Goal: Check status: Check status

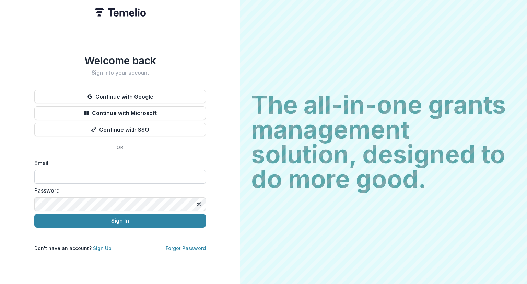
click at [141, 171] on input at bounding box center [120, 177] width 172 height 14
type input "**********"
click at [34, 214] on button "Sign In" at bounding box center [120, 221] width 172 height 14
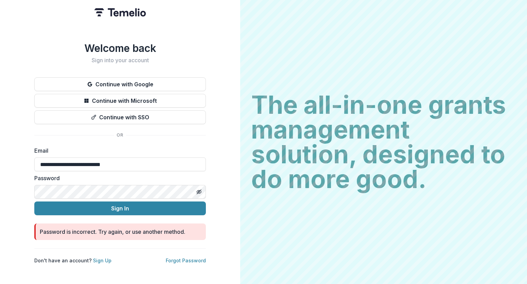
click at [34, 201] on button "Sign In" at bounding box center [120, 208] width 172 height 14
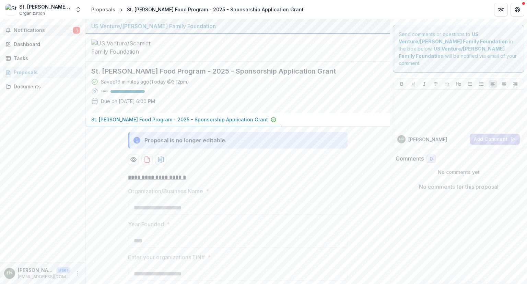
click at [44, 32] on span "Notifications" at bounding box center [43, 30] width 59 height 6
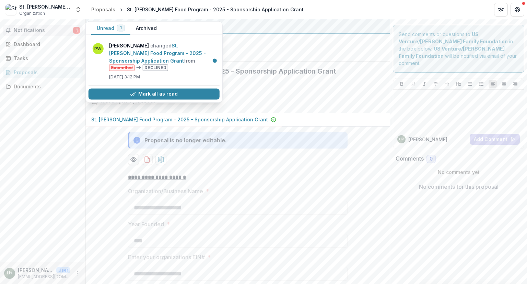
click at [44, 32] on span "Notifications" at bounding box center [43, 30] width 59 height 6
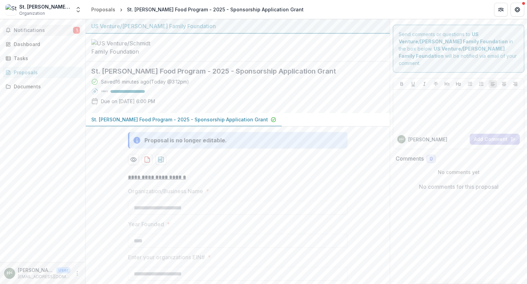
click at [44, 32] on span "Notifications" at bounding box center [43, 30] width 59 height 6
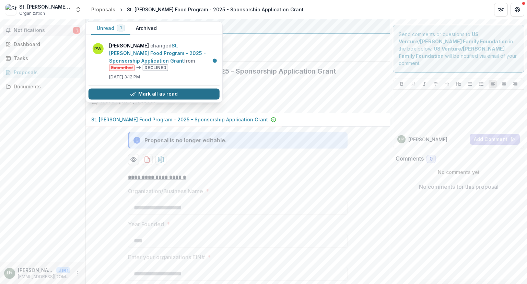
click at [161, 94] on button "Mark all as read" at bounding box center [154, 93] width 131 height 11
